Goal: Entertainment & Leisure: Browse casually

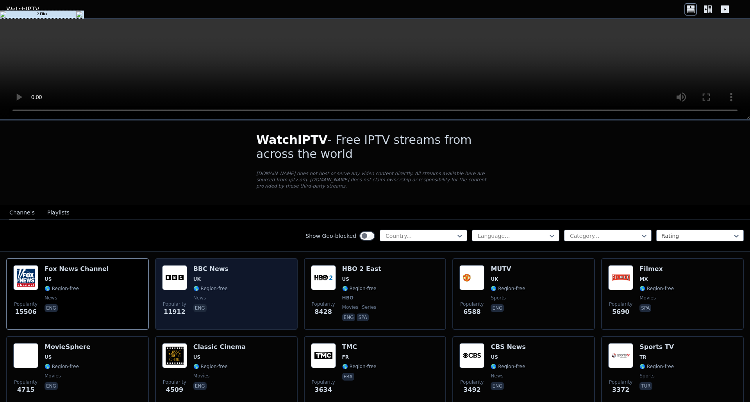
click at [259, 265] on div "Popularity 11912 BBC News UK 🌎 Region-free news eng" at bounding box center [226, 294] width 128 height 58
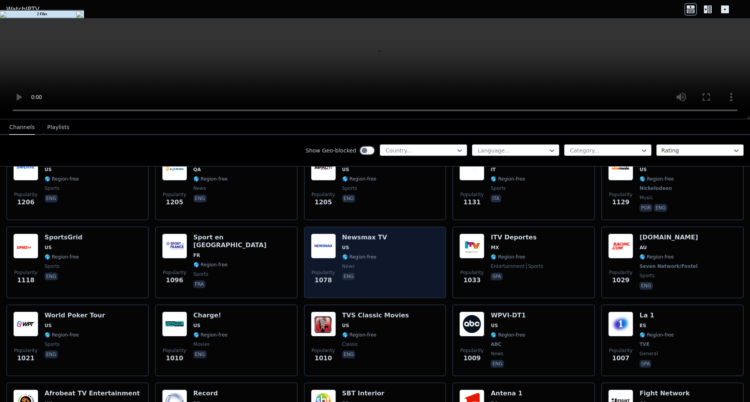
scroll to position [1054, 0]
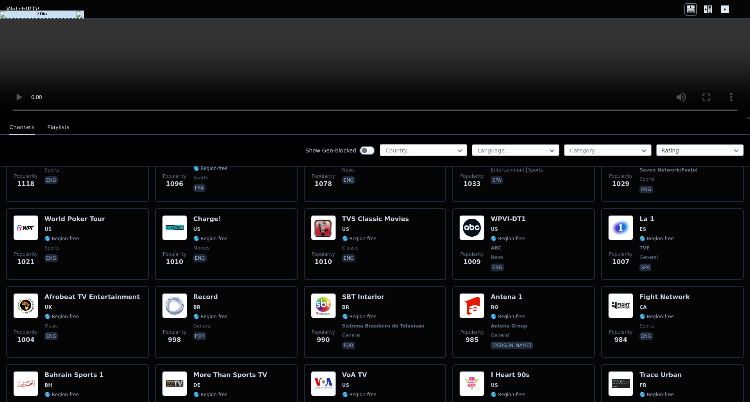
click at [391, 150] on div at bounding box center [420, 151] width 71 height 8
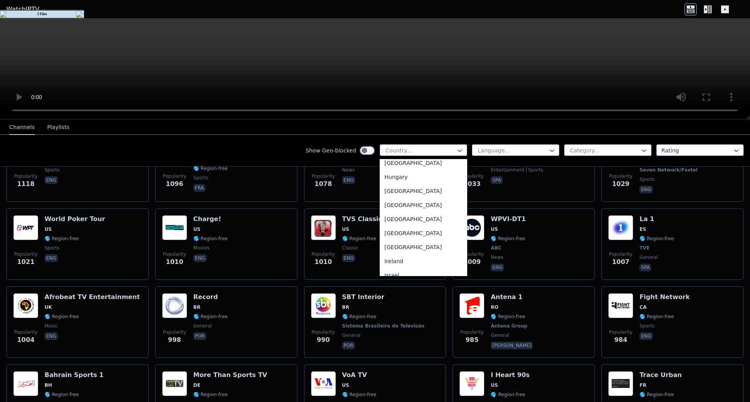
scroll to position [976, 0]
click at [398, 210] on div "[GEOGRAPHIC_DATA]" at bounding box center [422, 204] width 87 height 14
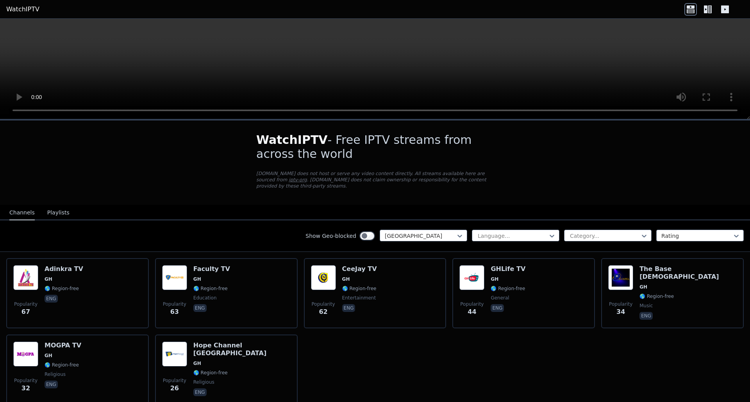
scroll to position [29, 0]
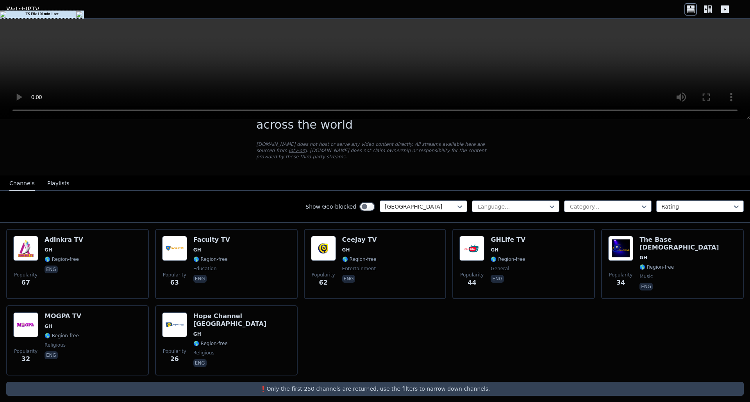
click at [52, 176] on button "Playlists" at bounding box center [58, 183] width 22 height 15
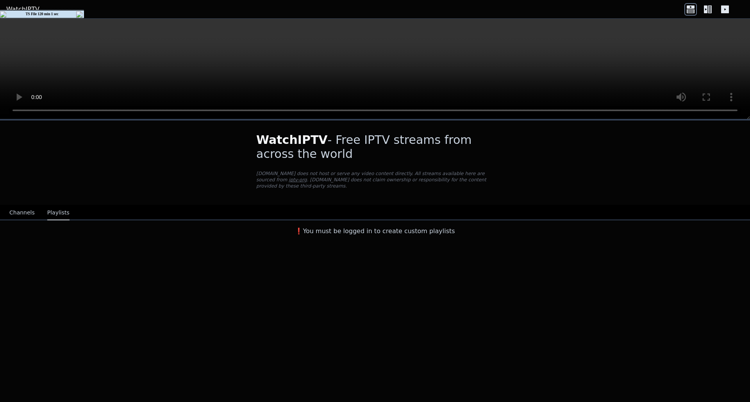
click at [23, 206] on button "Channels" at bounding box center [21, 213] width 25 height 15
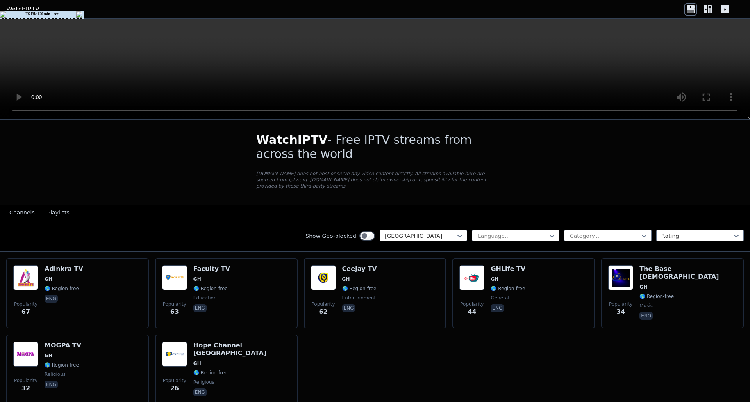
click at [61, 212] on button "Playlists" at bounding box center [58, 213] width 22 height 15
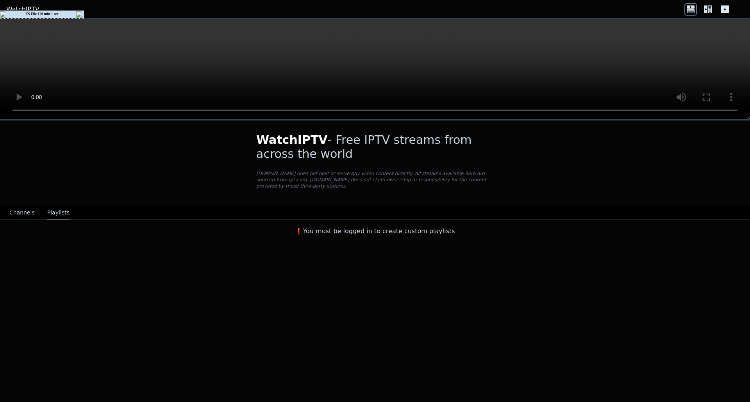
click at [32, 206] on div "Channels Playlists" at bounding box center [39, 213] width 73 height 15
click at [20, 207] on button "Channels" at bounding box center [21, 213] width 25 height 15
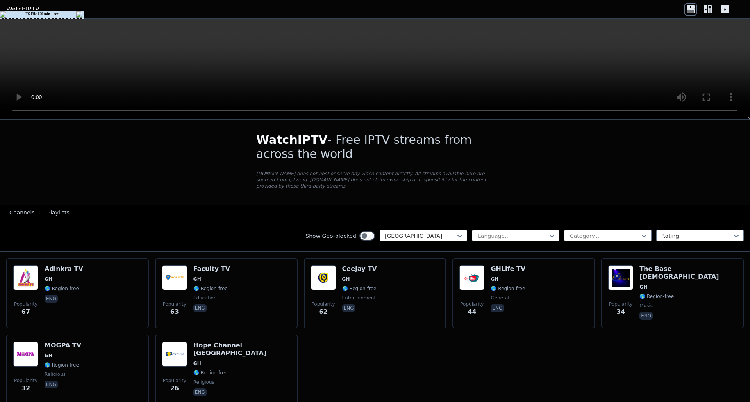
click at [440, 232] on div at bounding box center [420, 236] width 71 height 8
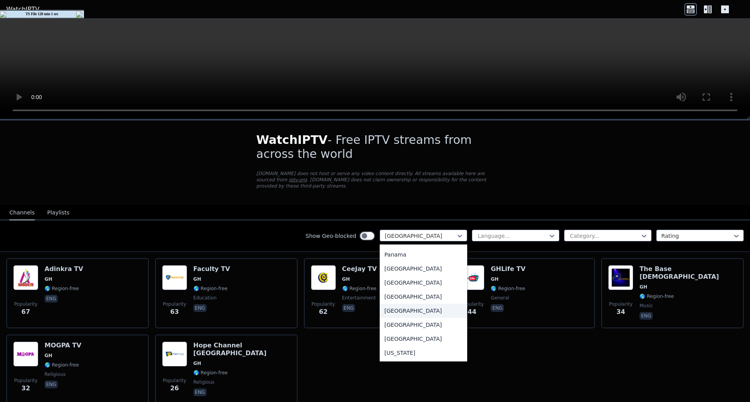
scroll to position [1977, 0]
click at [407, 260] on div "[GEOGRAPHIC_DATA]" at bounding box center [422, 266] width 87 height 14
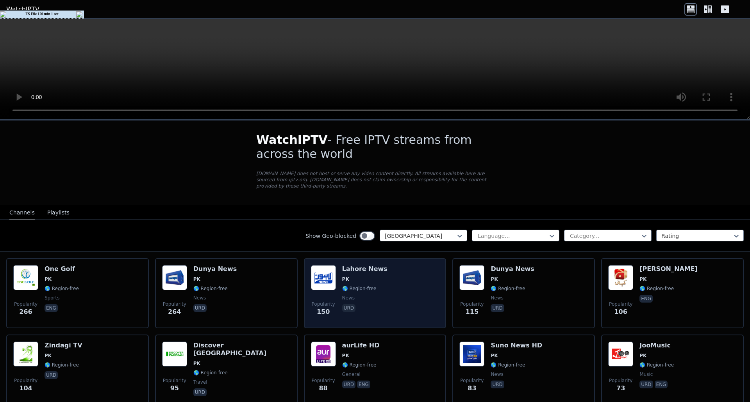
click at [405, 265] on div "Popularity 150 Lahore News PK 🌎 Region-free news urd" at bounding box center [375, 293] width 128 height 56
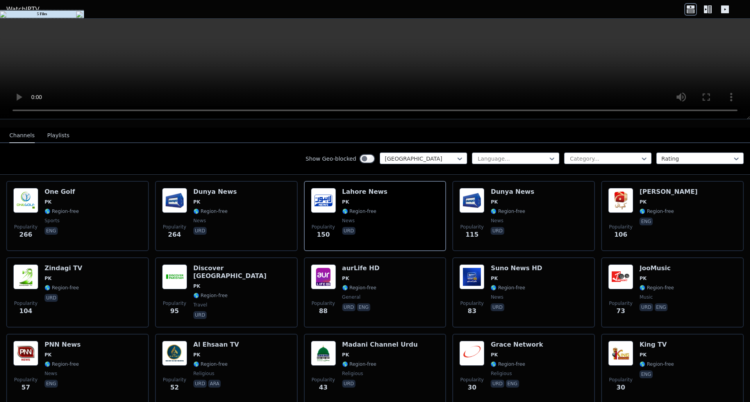
scroll to position [64, 0]
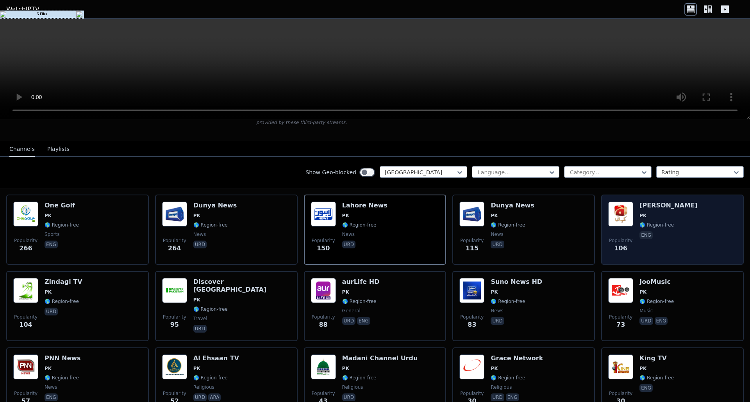
click at [671, 214] on div "Popularity 106 Geo Kahani PK 🌎 Region-free eng" at bounding box center [672, 230] width 128 height 56
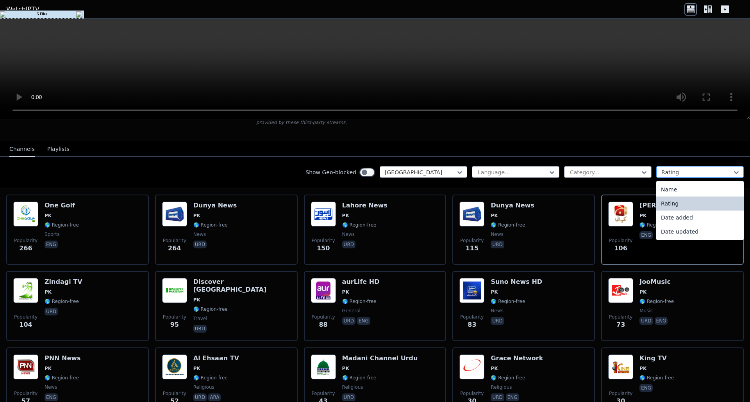
click at [682, 169] on div at bounding box center [696, 173] width 71 height 8
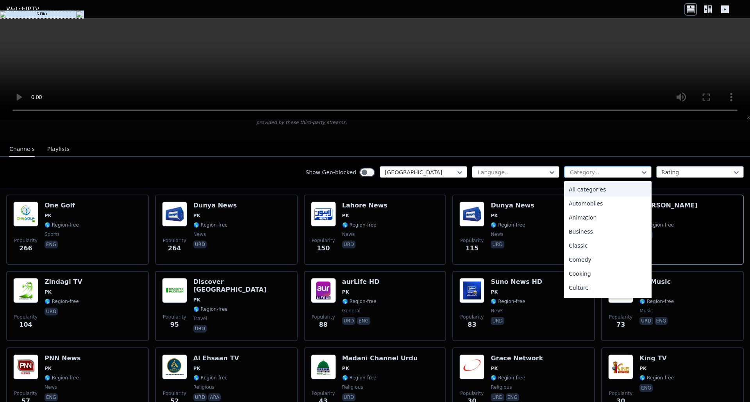
click at [615, 169] on div at bounding box center [604, 173] width 71 height 8
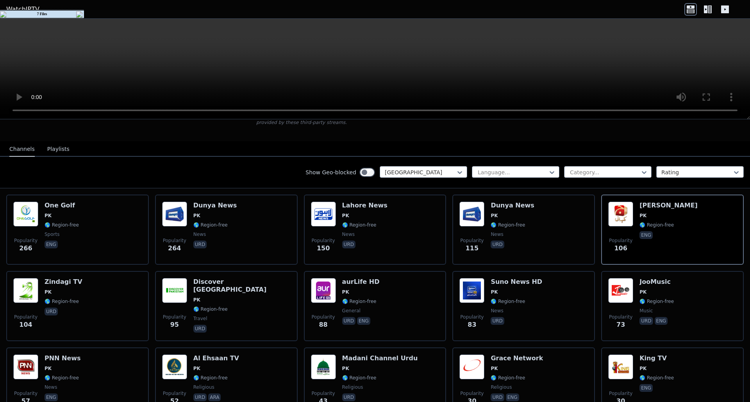
click at [373, 36] on video at bounding box center [375, 69] width 750 height 101
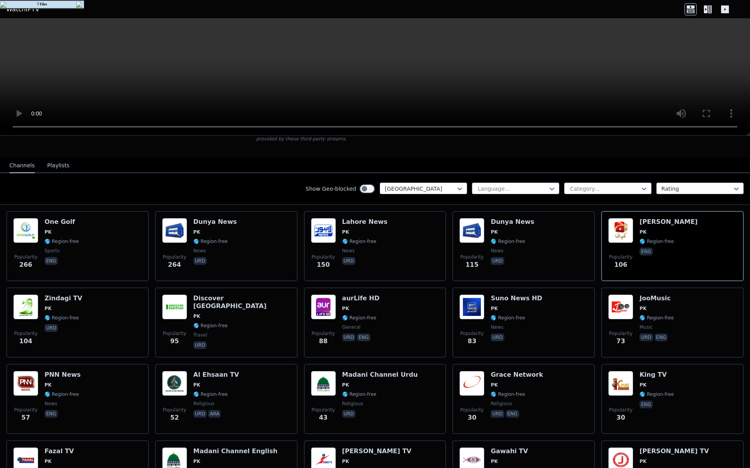
click at [395, 136] on video at bounding box center [375, 77] width 750 height 117
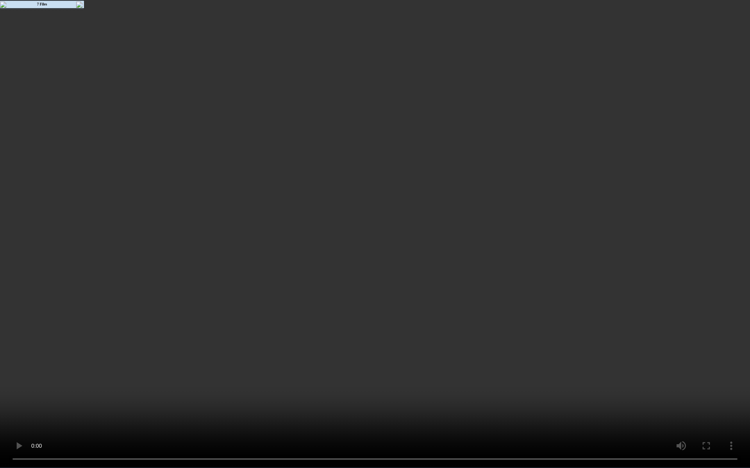
click at [395, 161] on video at bounding box center [375, 234] width 750 height 468
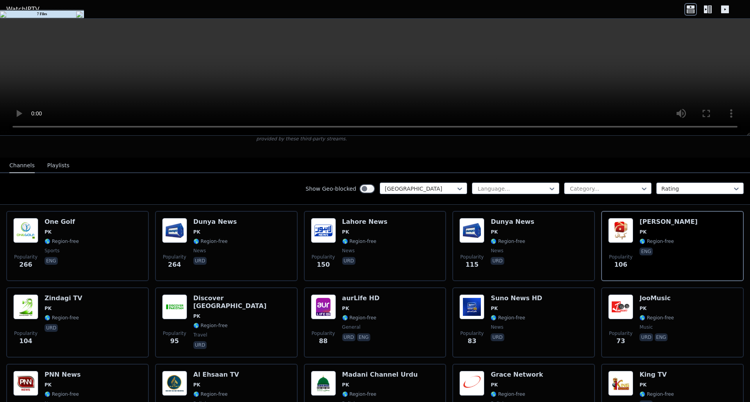
click at [61, 164] on button "Playlists" at bounding box center [58, 165] width 22 height 15
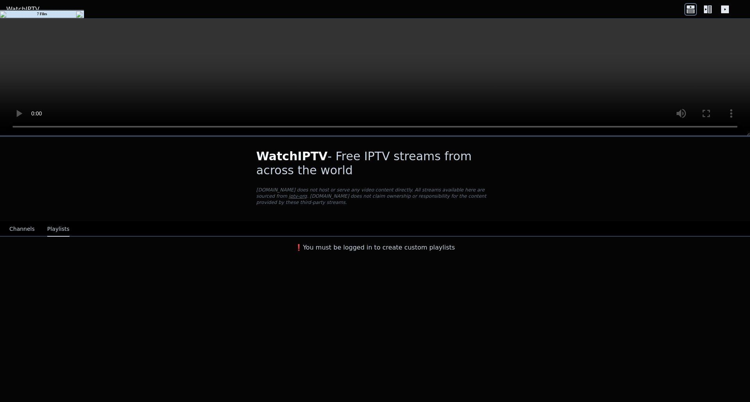
click at [23, 228] on button "Channels" at bounding box center [21, 229] width 25 height 15
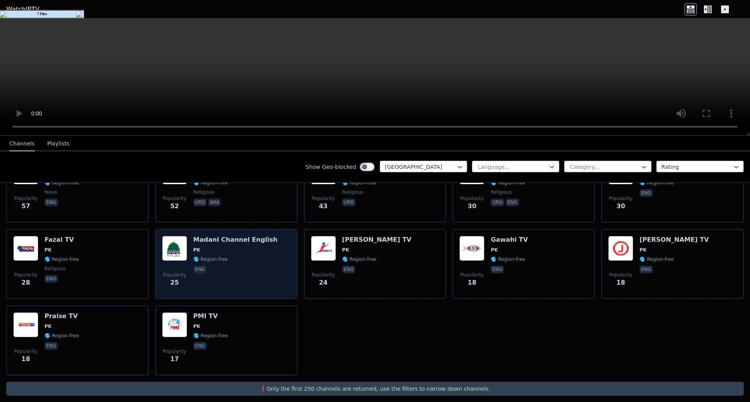
scroll to position [41, 0]
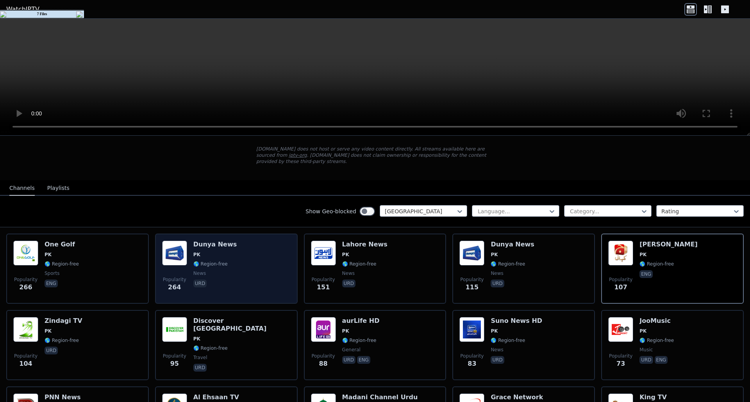
click at [231, 277] on div "Popularity 264 Dunya News PK 🌎 Region-free news urd" at bounding box center [226, 269] width 128 height 56
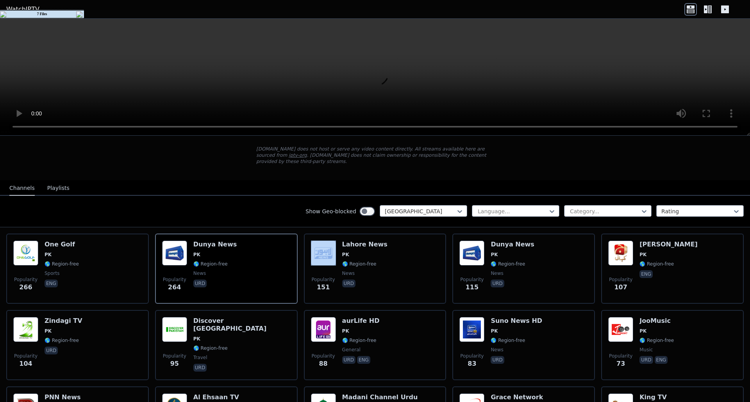
drag, startPoint x: 319, startPoint y: 78, endPoint x: 323, endPoint y: 78, distance: 3.9
drag, startPoint x: 323, startPoint y: 78, endPoint x: 606, endPoint y: 153, distance: 292.8
click at [583, 161] on div "WatchIPTV - Free IPTV streams from across the world [DOMAIN_NAME] does not host…" at bounding box center [375, 369] width 750 height 547
click at [683, 151] on div "WatchIPTV - Free IPTV streams from across the world [DOMAIN_NAME] does not host…" at bounding box center [375, 369] width 750 height 547
click at [710, 1] on header "WatchIPTV" at bounding box center [375, 9] width 750 height 19
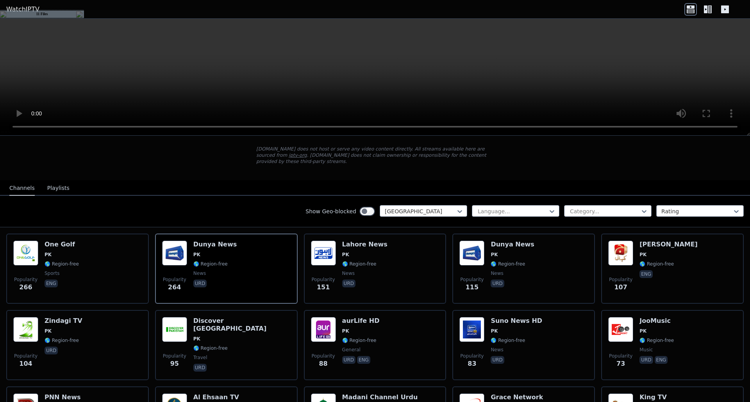
click at [712, 9] on icon at bounding box center [707, 9] width 12 height 12
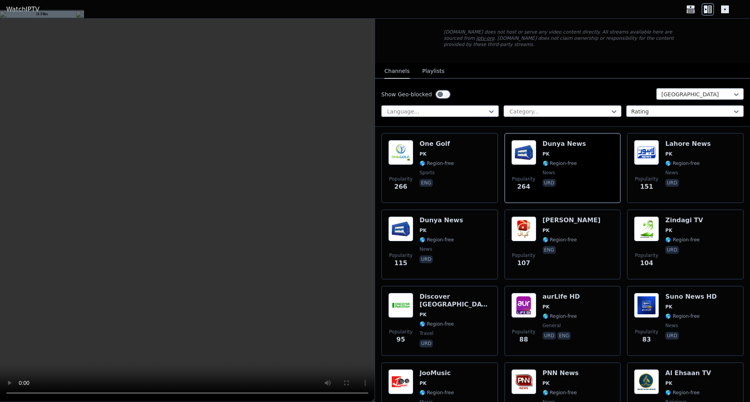
click at [725, 9] on icon at bounding box center [724, 9] width 12 height 12
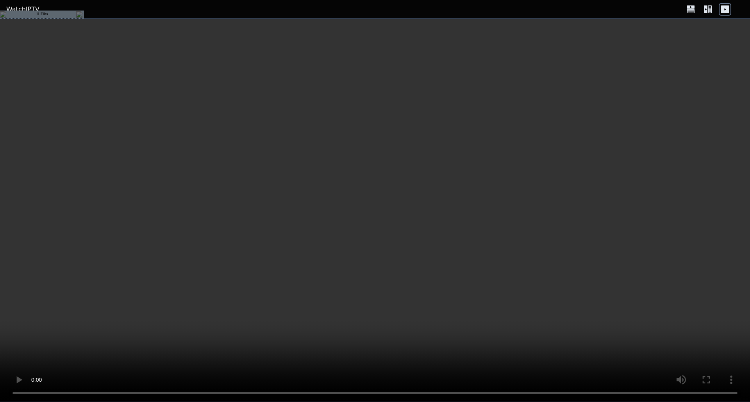
click at [710, 12] on icon at bounding box center [709, 9] width 4 height 8
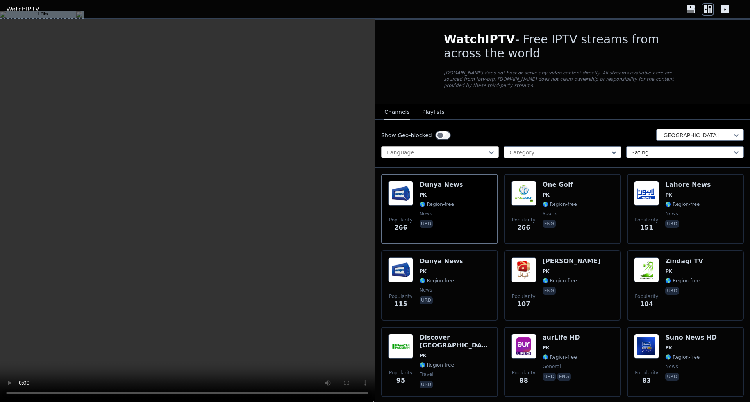
click at [445, 149] on div at bounding box center [436, 153] width 101 height 8
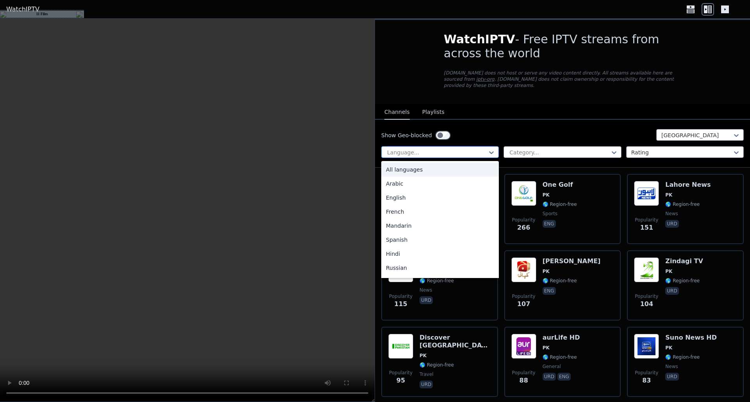
click at [445, 149] on div at bounding box center [436, 153] width 101 height 8
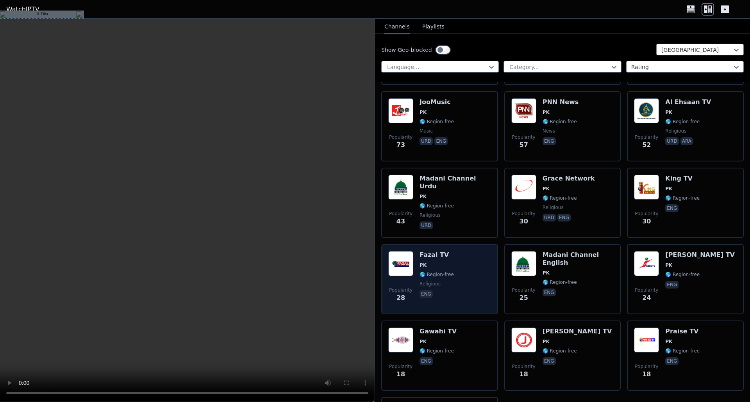
scroll to position [404, 0]
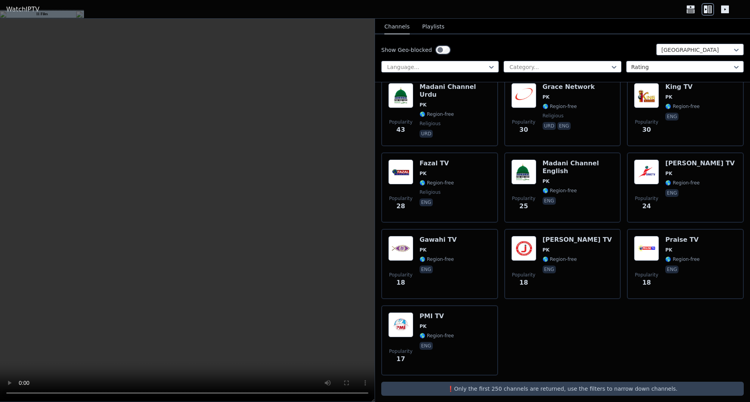
click at [521, 385] on p "❗️Only the first 250 channels are returned, use the filters to narrow down chan…" at bounding box center [562, 389] width 356 height 8
click at [472, 385] on p "❗️Only the first 250 channels are returned, use the filters to narrow down chan…" at bounding box center [562, 389] width 356 height 8
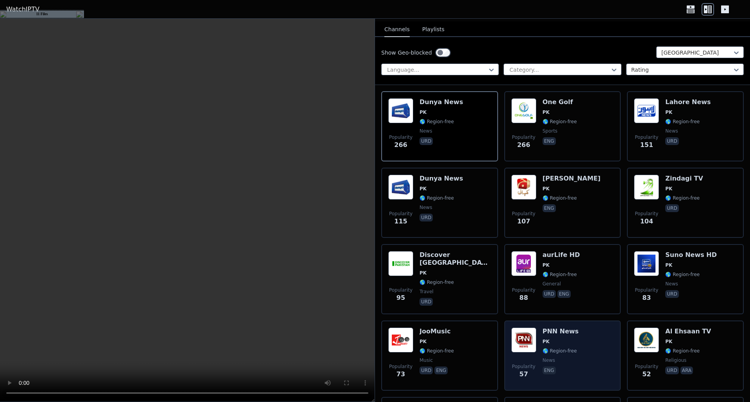
scroll to position [14, 0]
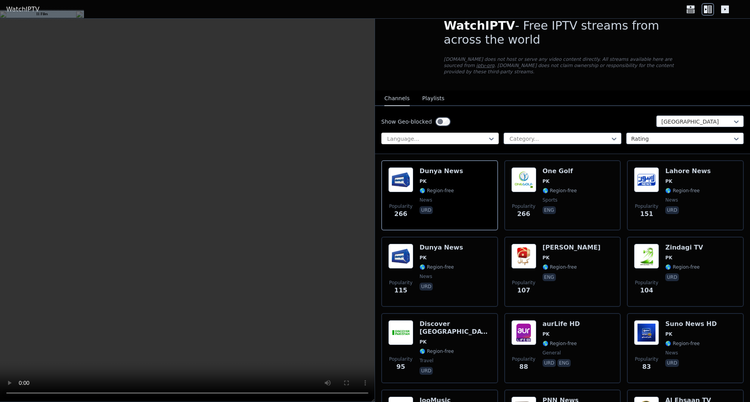
click at [444, 135] on div at bounding box center [436, 139] width 101 height 8
click at [428, 106] on div "Show Geo-blocked Pakistan Language... Category... Rating" at bounding box center [562, 130] width 375 height 48
click at [428, 96] on button "Playlists" at bounding box center [433, 98] width 22 height 15
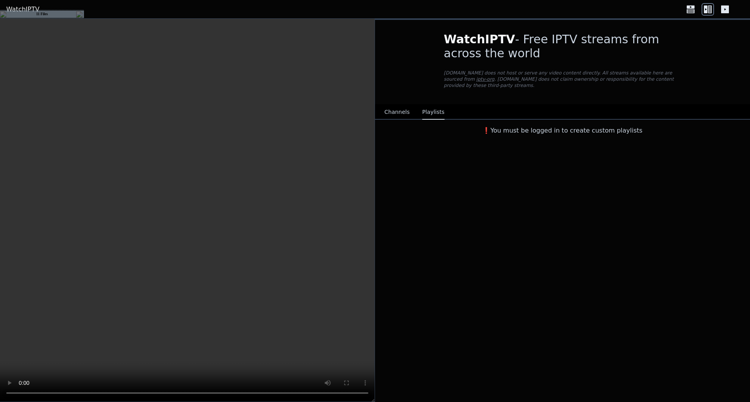
click at [572, 128] on h3 "❗️You must be logged in to create custom playlists" at bounding box center [562, 130] width 262 height 9
click at [397, 105] on button "Channels" at bounding box center [396, 112] width 25 height 15
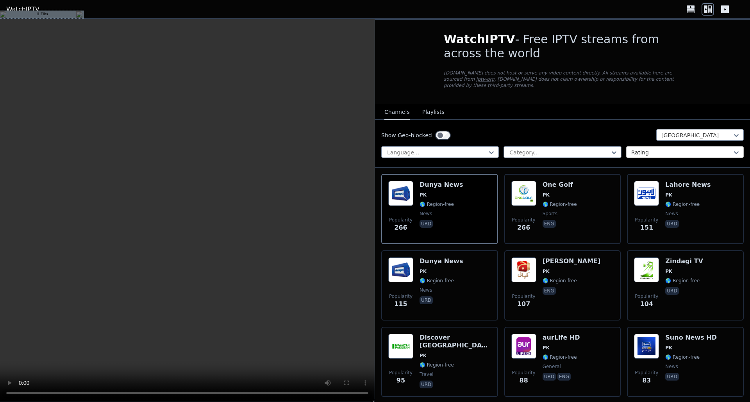
click at [648, 146] on div "Rating" at bounding box center [685, 152] width 118 height 12
click at [645, 153] on div "Show Geo-blocked Pakistan Language... Category... Rating" at bounding box center [562, 144] width 375 height 48
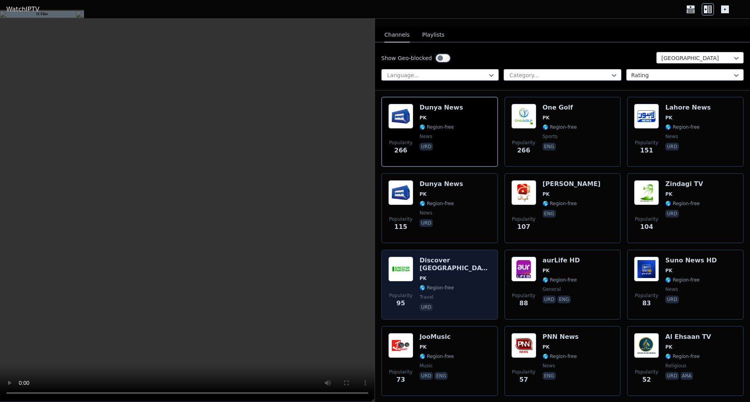
scroll to position [78, 0]
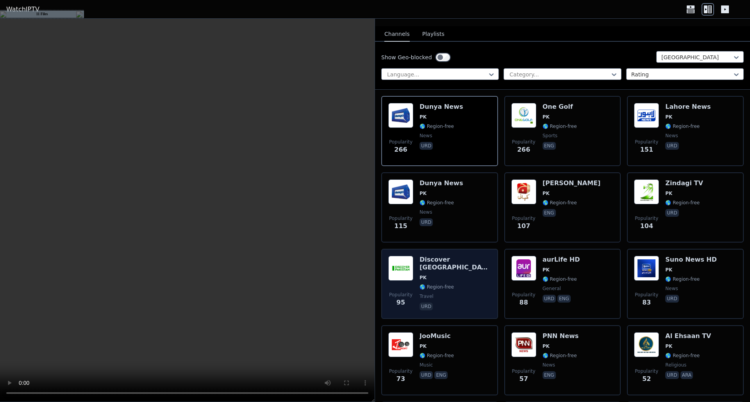
click at [479, 262] on div "Popularity 95 Discover [GEOGRAPHIC_DATA] PK 🌎 Region-free travel urd" at bounding box center [439, 284] width 103 height 56
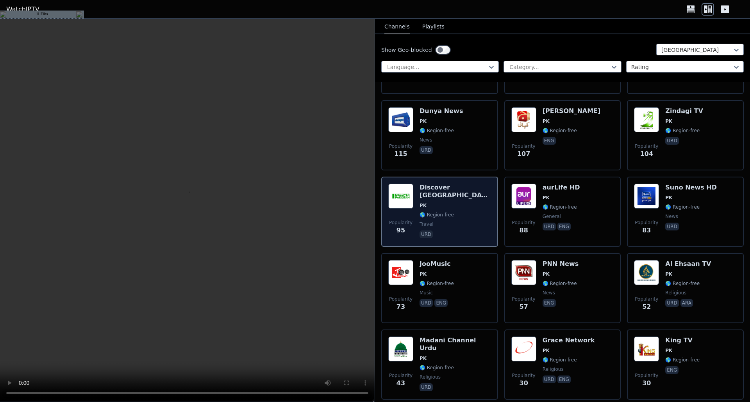
scroll to position [156, 0]
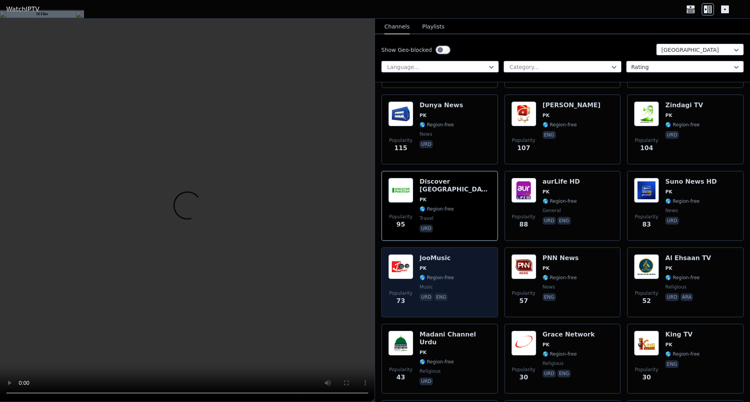
click at [466, 263] on div "Popularity 73 JooMusic PK 🌎 Region-free music urd eng" at bounding box center [439, 283] width 103 height 56
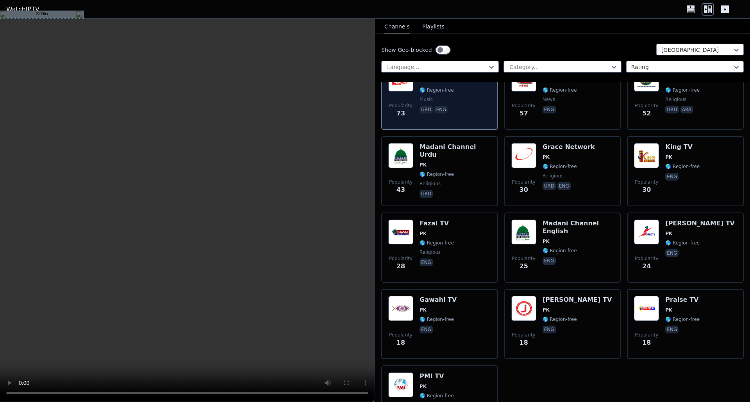
scroll to position [404, 0]
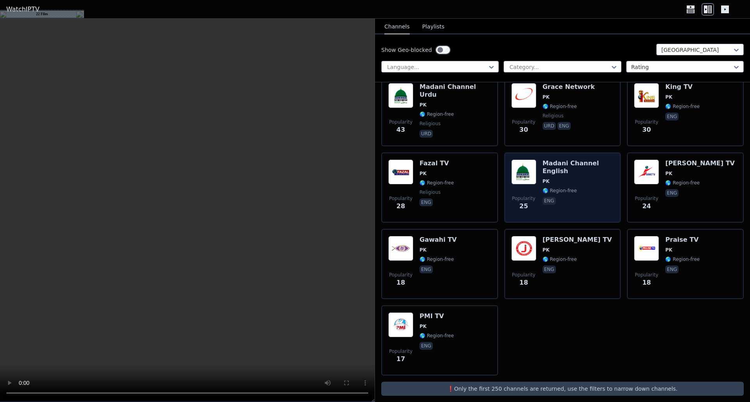
click at [562, 188] on span "🌎 Region-free" at bounding box center [559, 191] width 34 height 6
